Goal: Navigation & Orientation: Find specific page/section

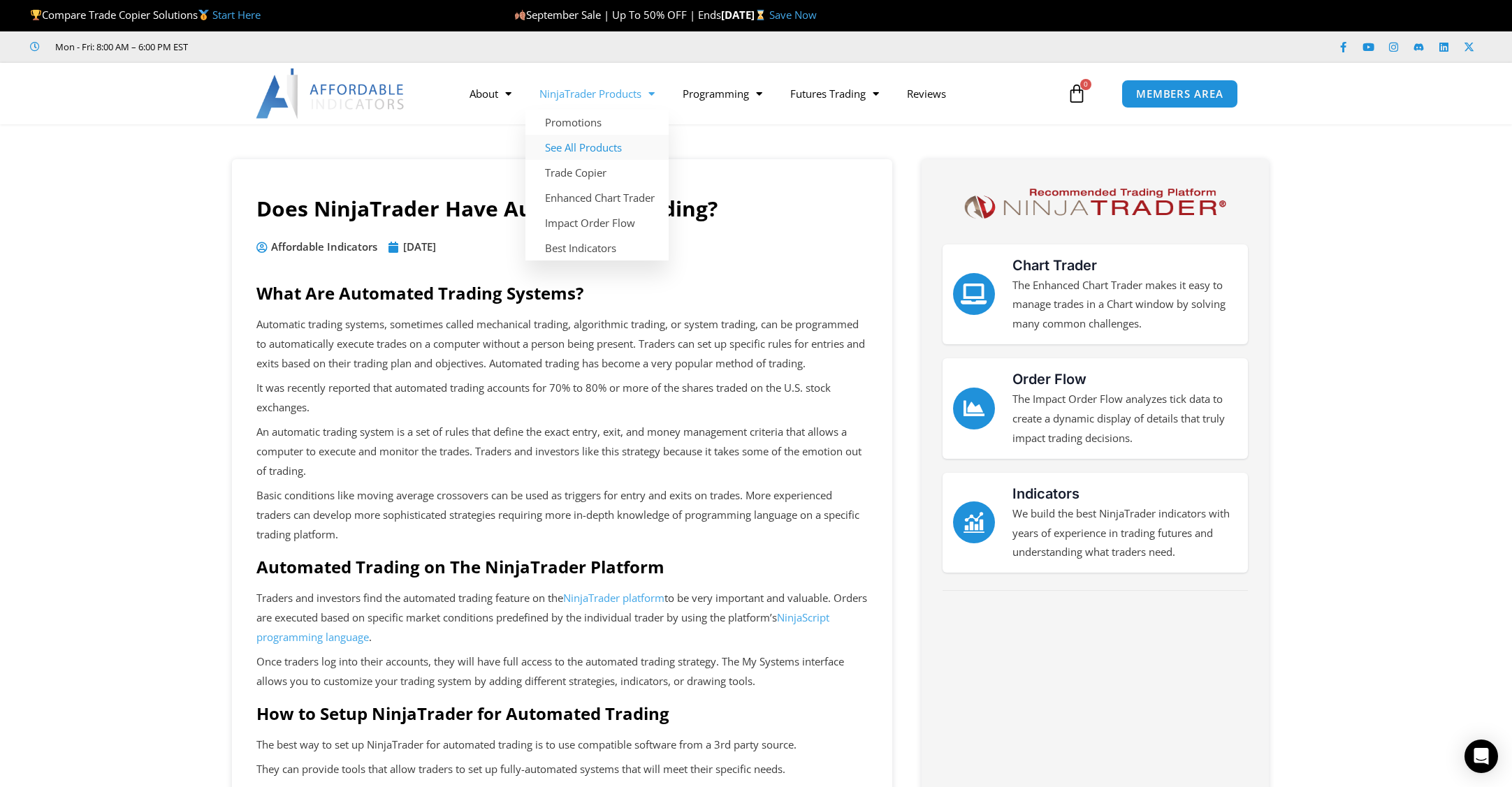
click at [599, 143] on link "See All Products" at bounding box center [597, 147] width 143 height 26
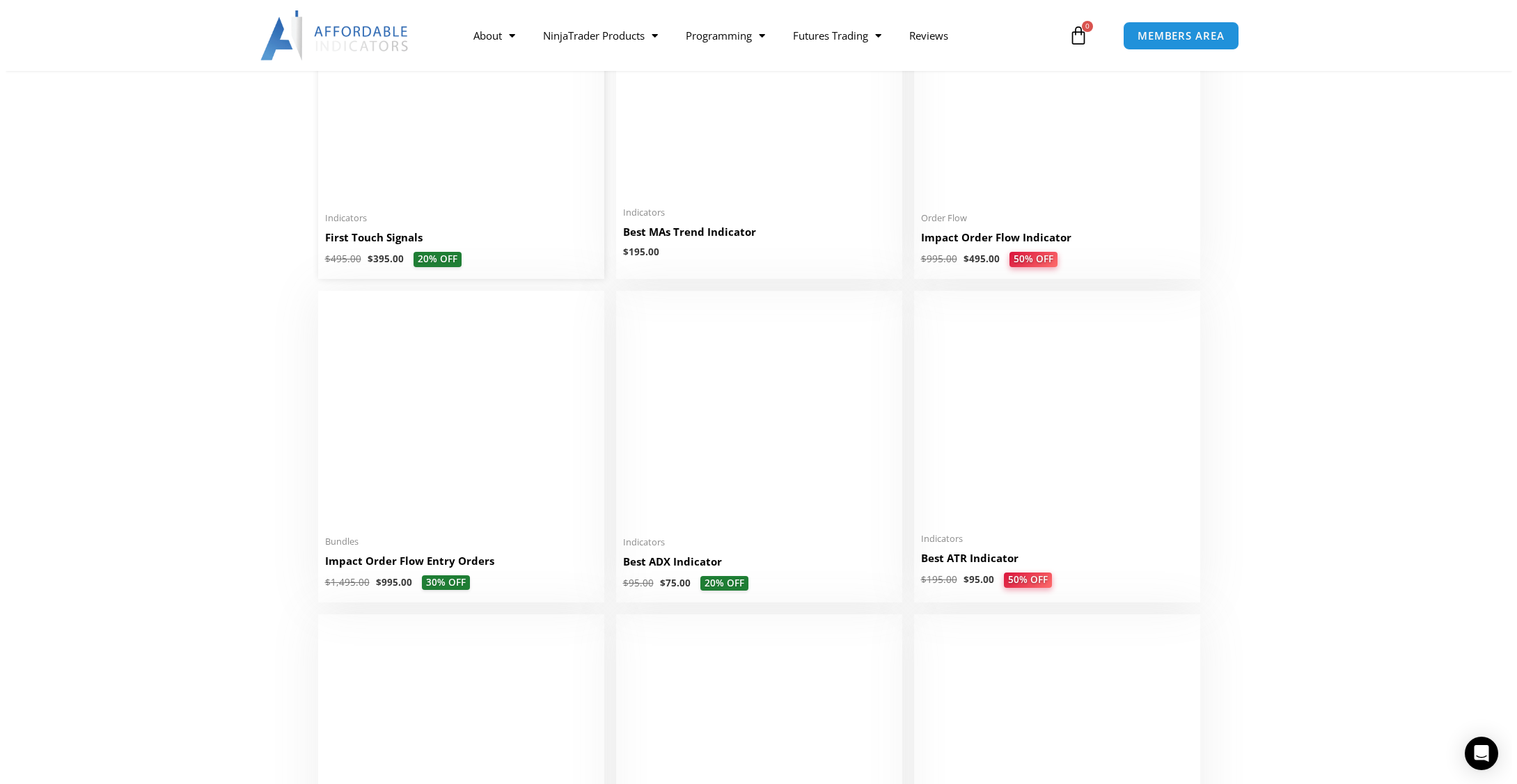
scroll to position [1670, 0]
